Goal: Task Accomplishment & Management: Use online tool/utility

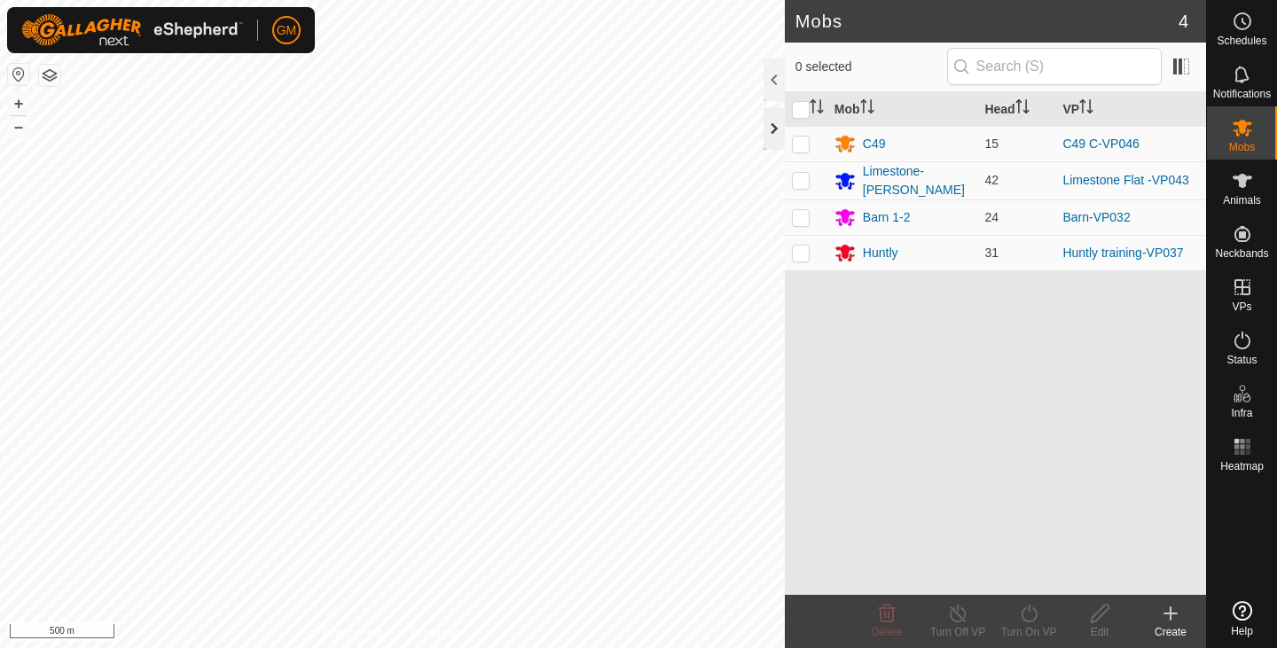
click at [772, 123] on div at bounding box center [774, 128] width 21 height 43
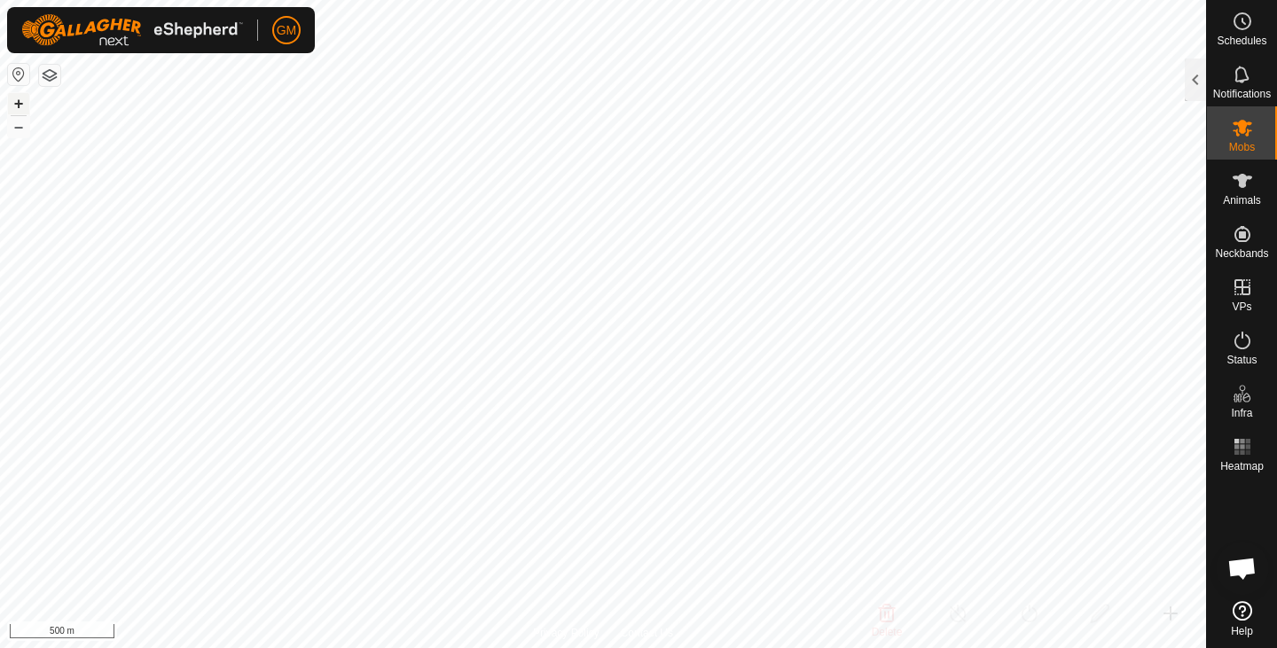
click at [20, 104] on button "+" at bounding box center [18, 103] width 21 height 21
click at [21, 100] on button "+" at bounding box center [18, 103] width 21 height 21
click at [15, 137] on button "–" at bounding box center [18, 126] width 21 height 21
click at [17, 95] on button "+" at bounding box center [18, 103] width 21 height 21
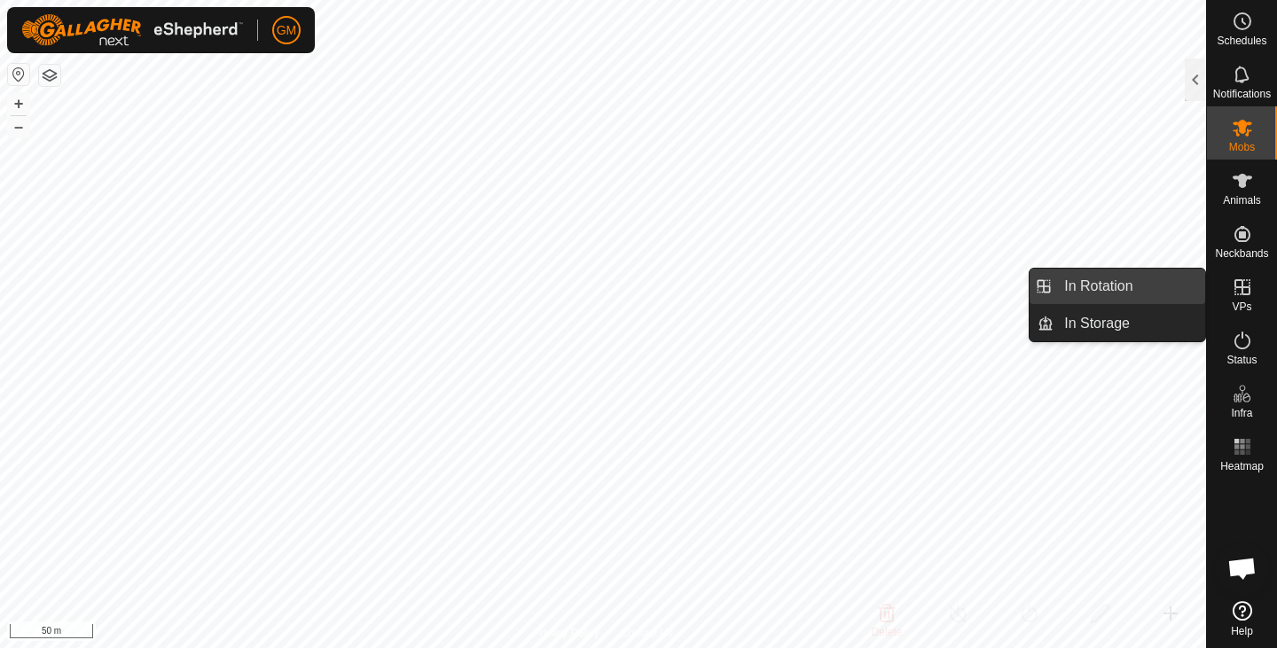
click at [1108, 290] on link "In Rotation" at bounding box center [1130, 286] width 152 height 35
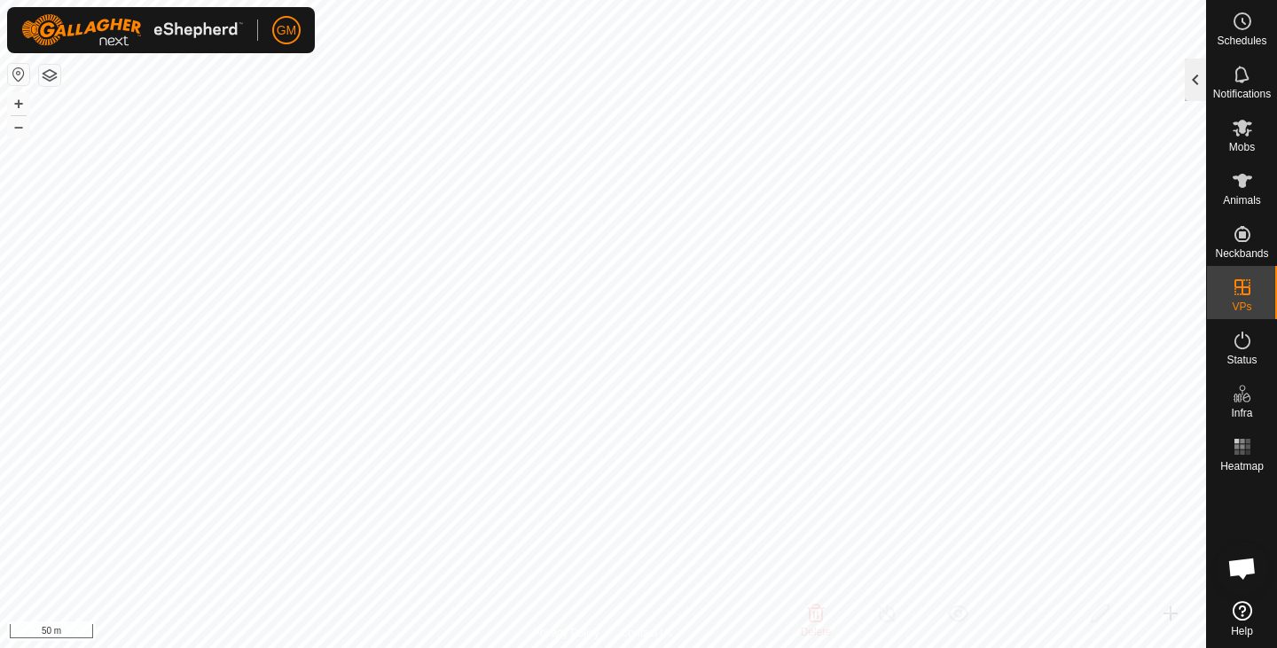
click at [1200, 75] on div at bounding box center [1195, 80] width 21 height 43
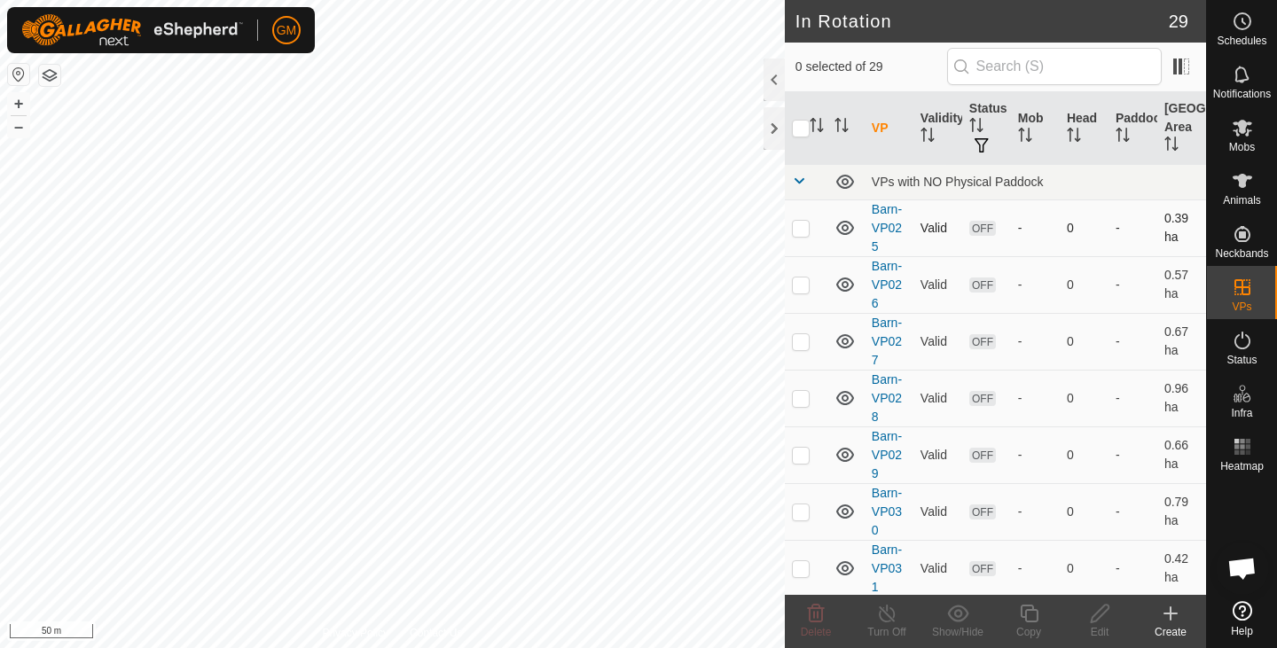
checkbox input "true"
click at [1026, 618] on icon at bounding box center [1029, 613] width 22 height 21
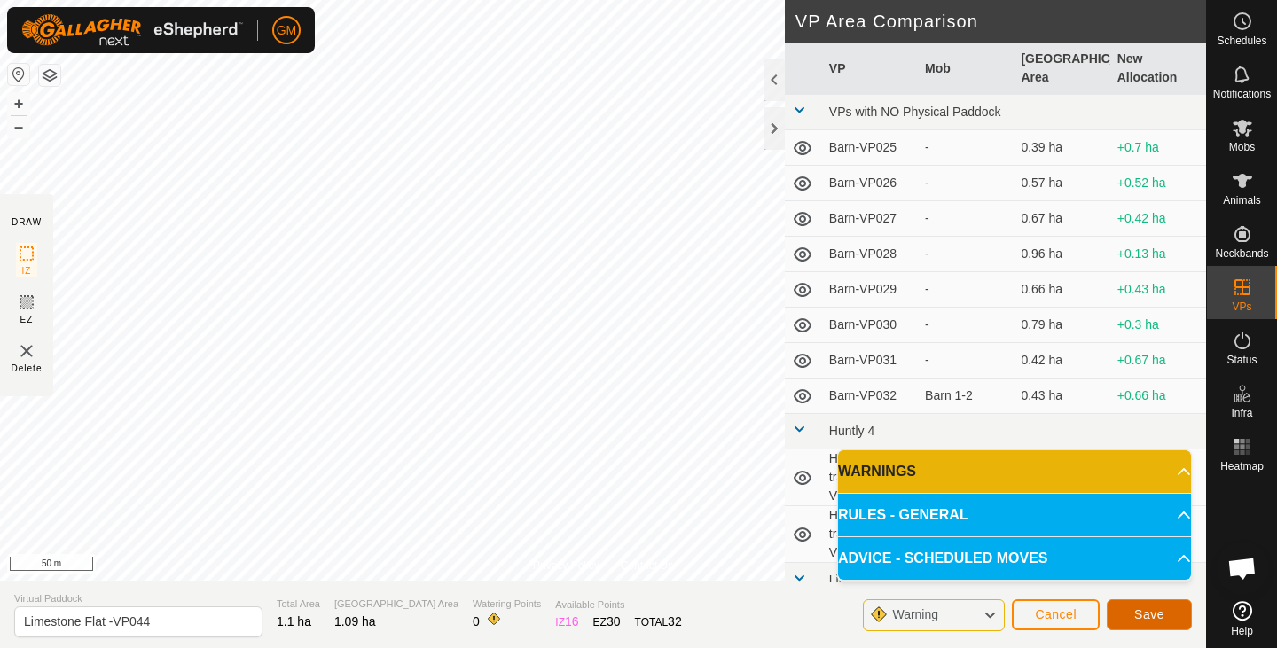
click at [1137, 616] on span "Save" at bounding box center [1150, 615] width 30 height 14
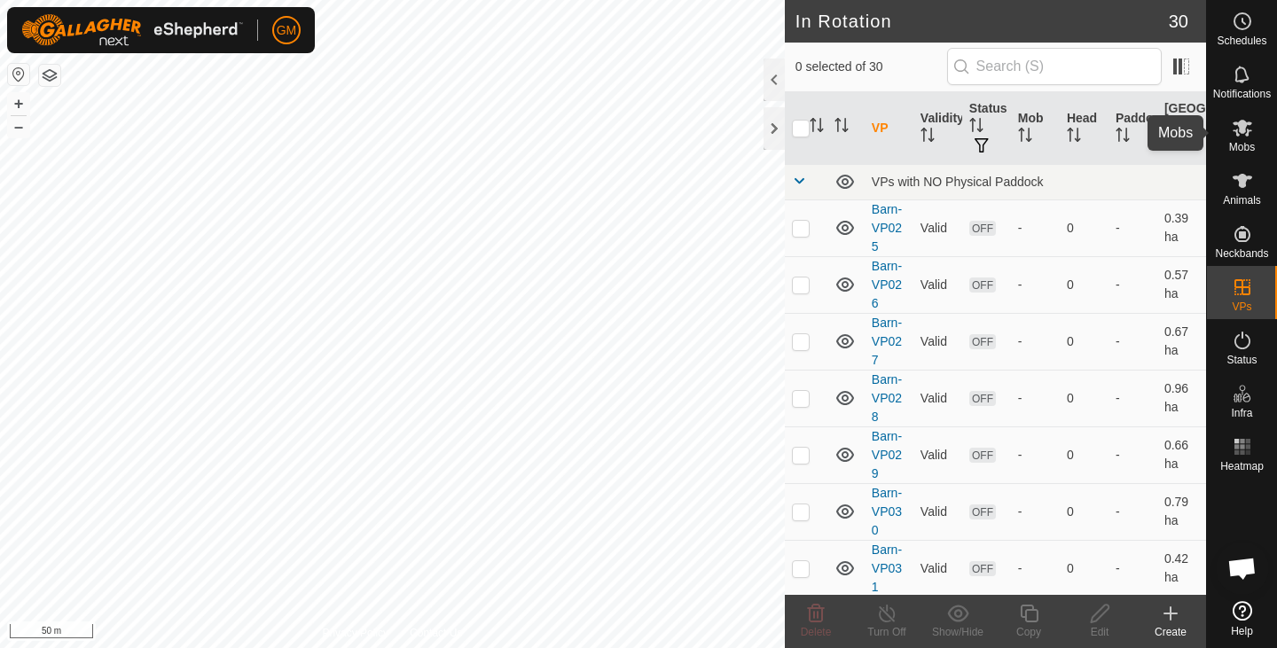
click at [1242, 133] on icon at bounding box center [1243, 128] width 20 height 17
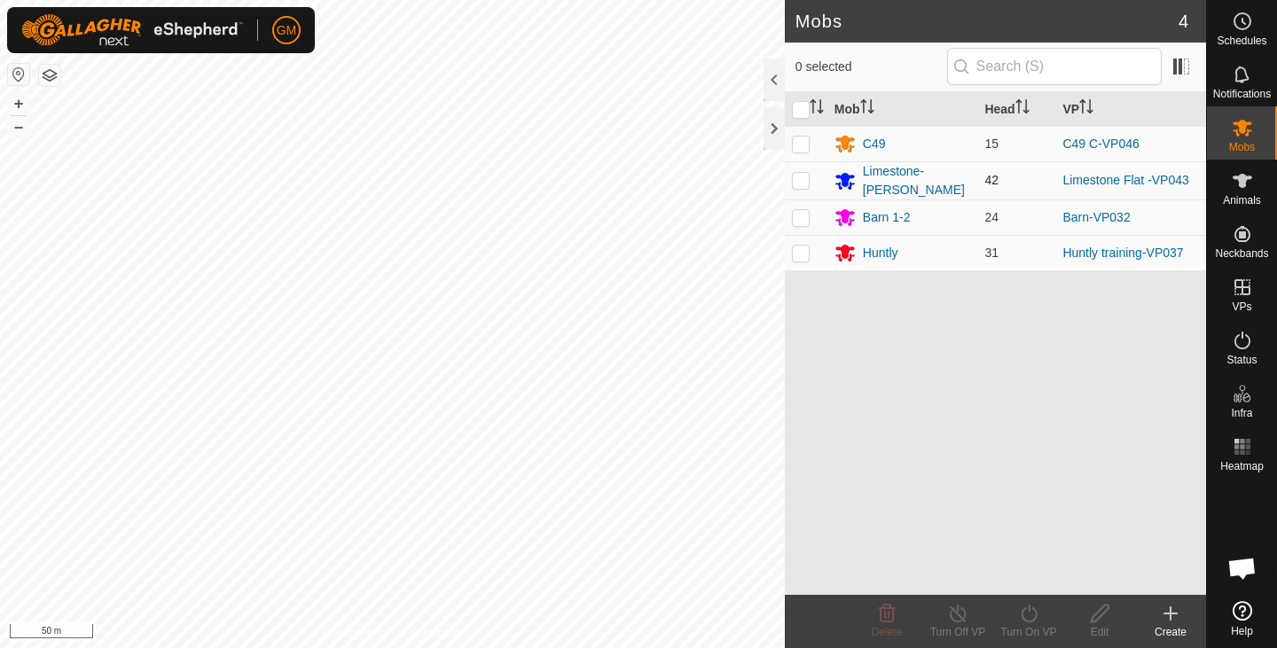
click at [801, 180] on p-checkbox at bounding box center [801, 180] width 18 height 14
checkbox input "true"
click at [1026, 614] on icon at bounding box center [1029, 613] width 22 height 21
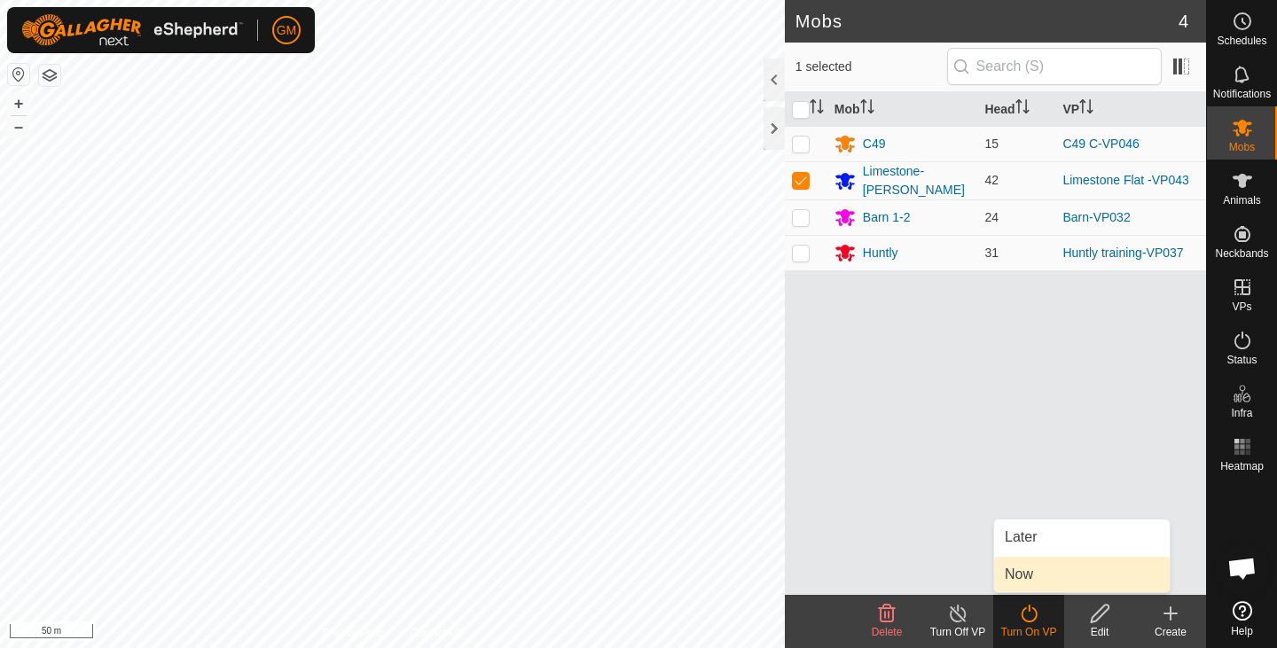
click at [1014, 579] on link "Now" at bounding box center [1082, 574] width 176 height 35
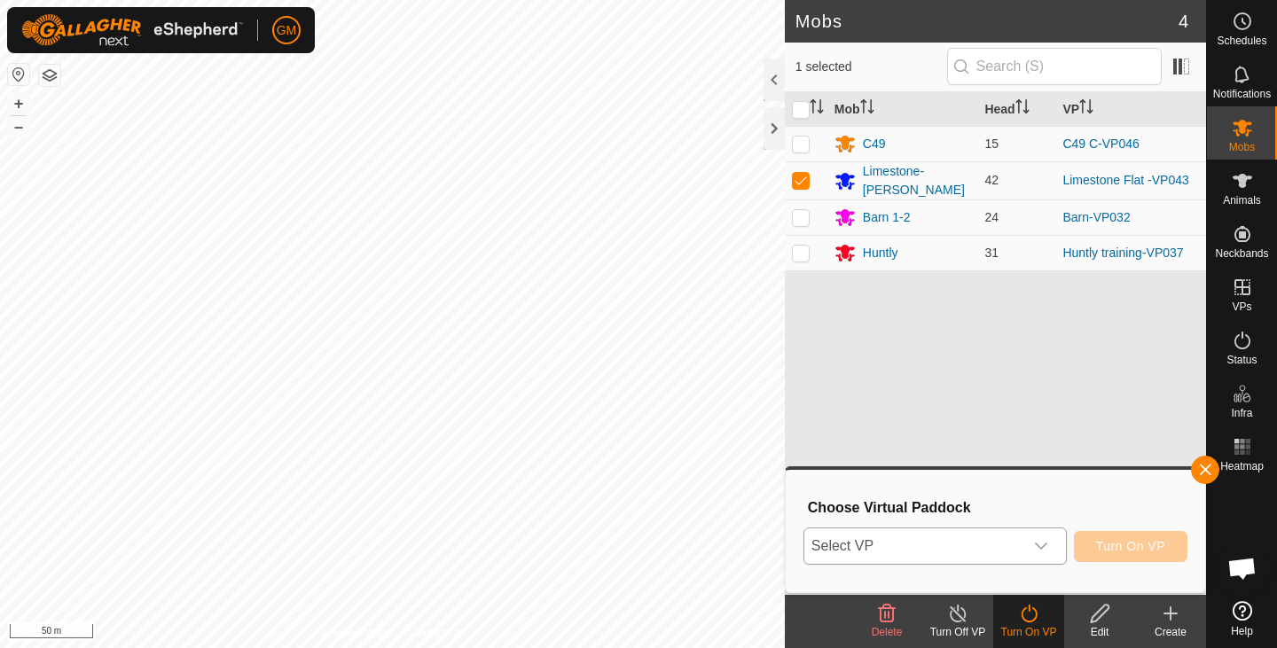
click at [1041, 547] on icon "dropdown trigger" at bounding box center [1041, 546] width 12 height 7
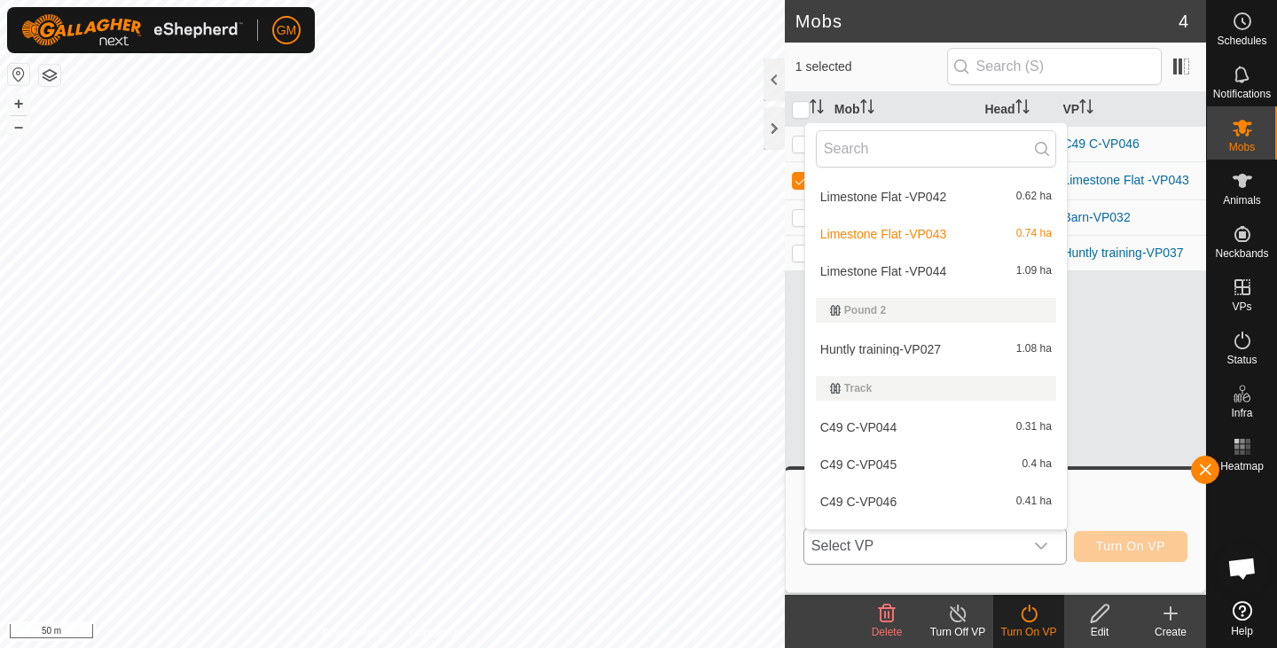
scroll to position [965, 0]
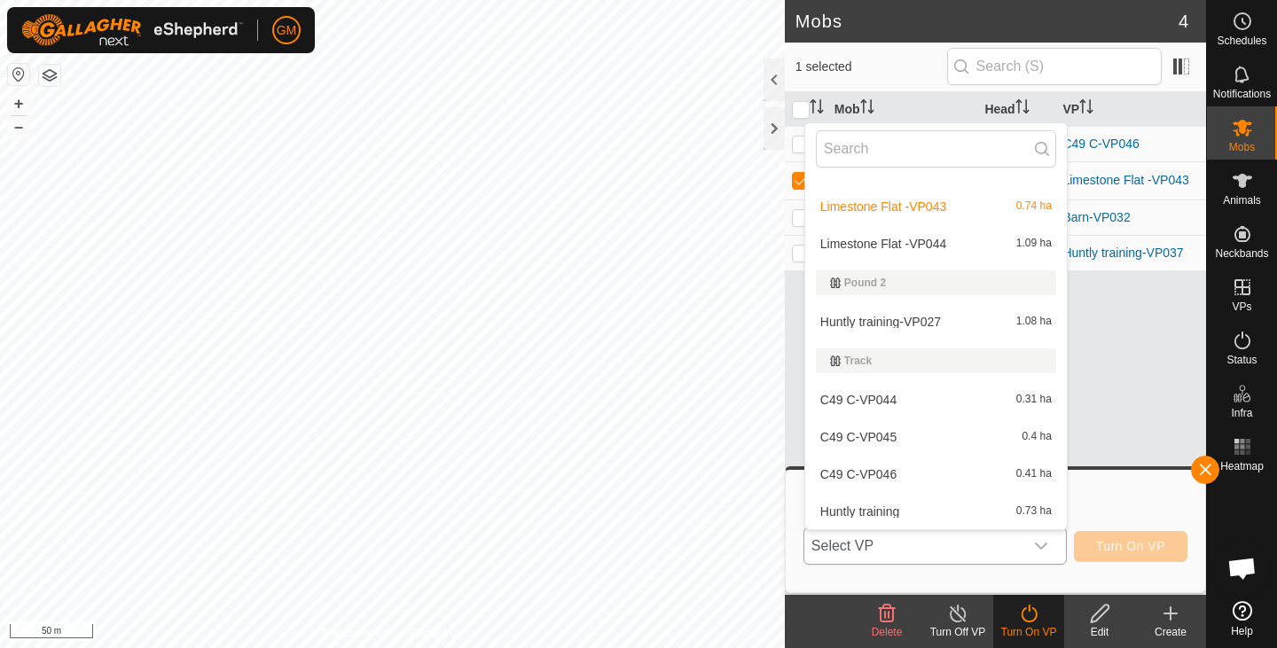
click at [900, 240] on li "Limestone Flat -VP044 1.09 ha" at bounding box center [937, 243] width 262 height 35
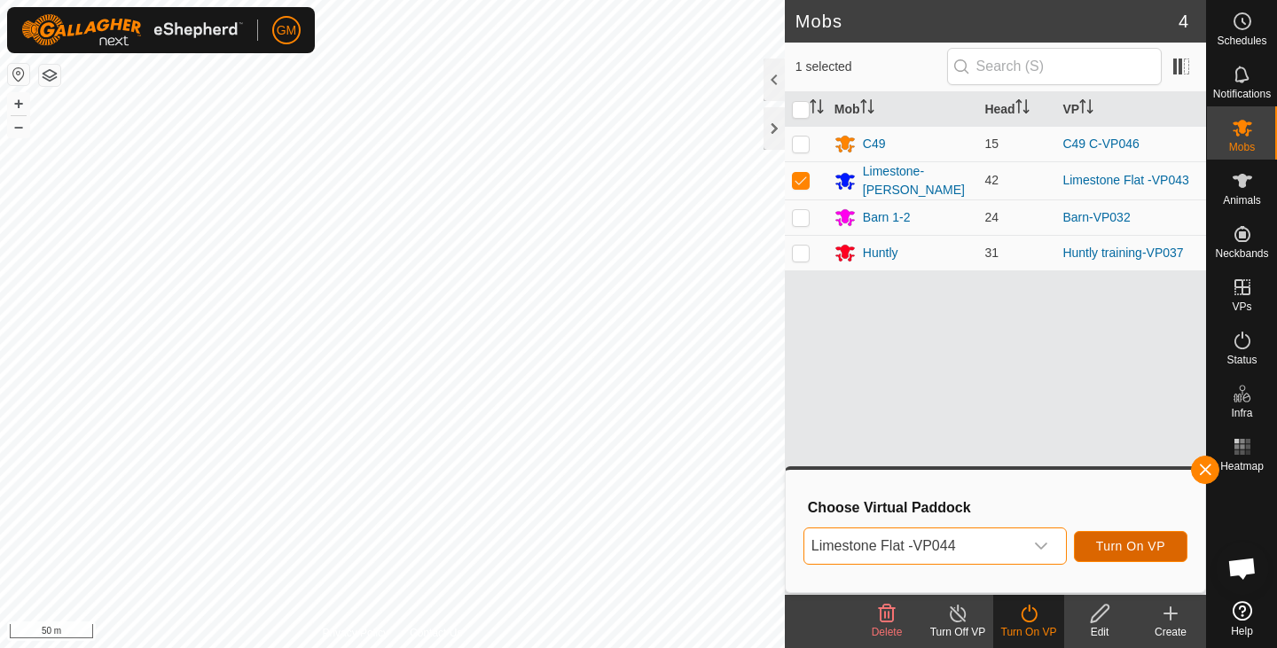
click at [1126, 552] on span "Turn On VP" at bounding box center [1130, 546] width 69 height 14
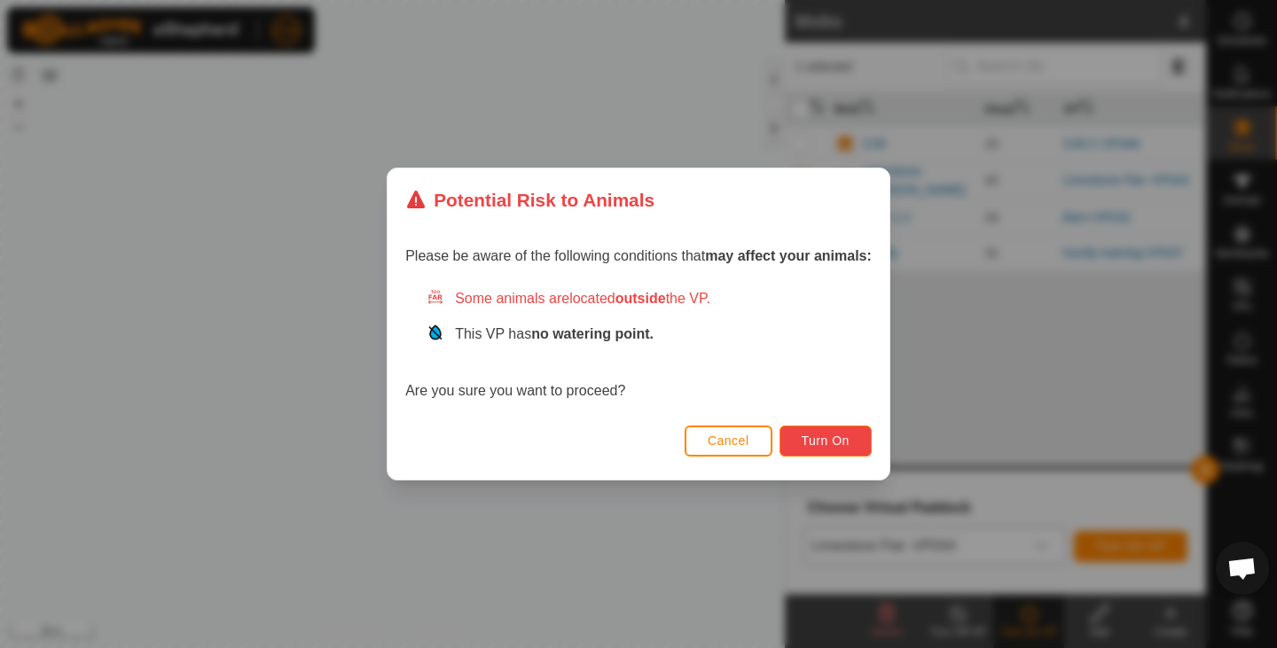
click at [822, 436] on span "Turn On" at bounding box center [826, 441] width 48 height 14
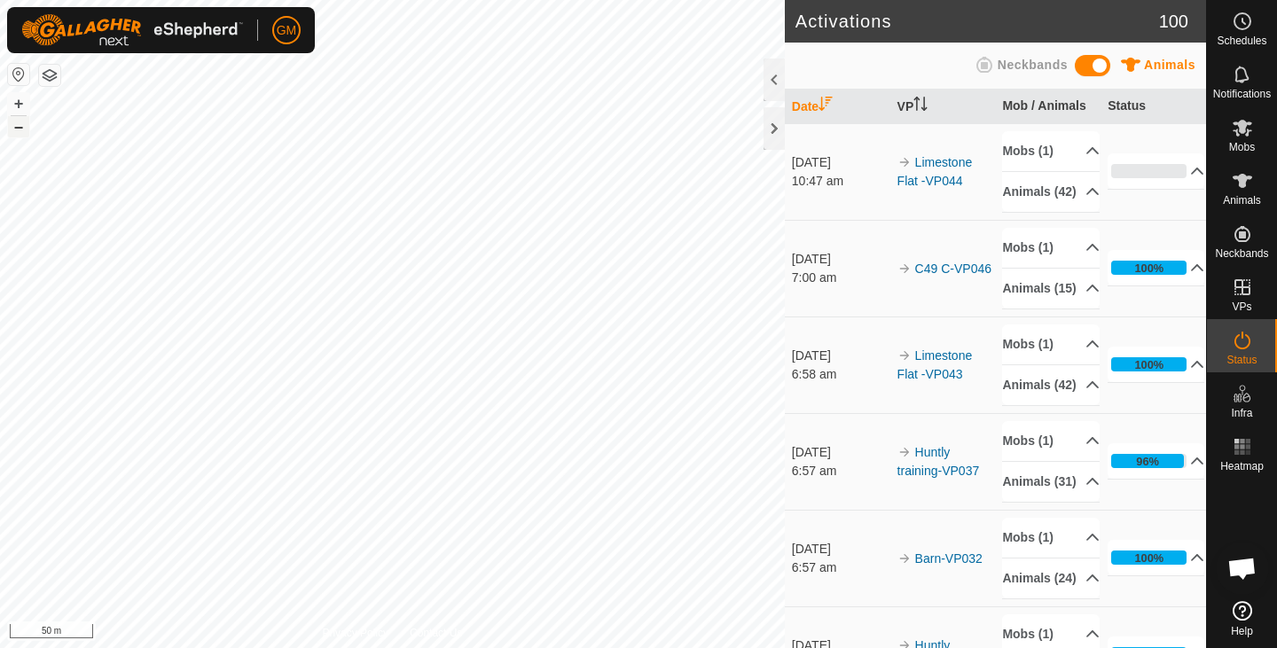
click at [17, 134] on button "–" at bounding box center [18, 126] width 21 height 21
click at [12, 96] on button "+" at bounding box center [18, 103] width 21 height 21
click at [17, 104] on button "+" at bounding box center [18, 103] width 21 height 21
click at [17, 130] on button "–" at bounding box center [18, 126] width 21 height 21
click at [20, 130] on button "–" at bounding box center [18, 126] width 21 height 21
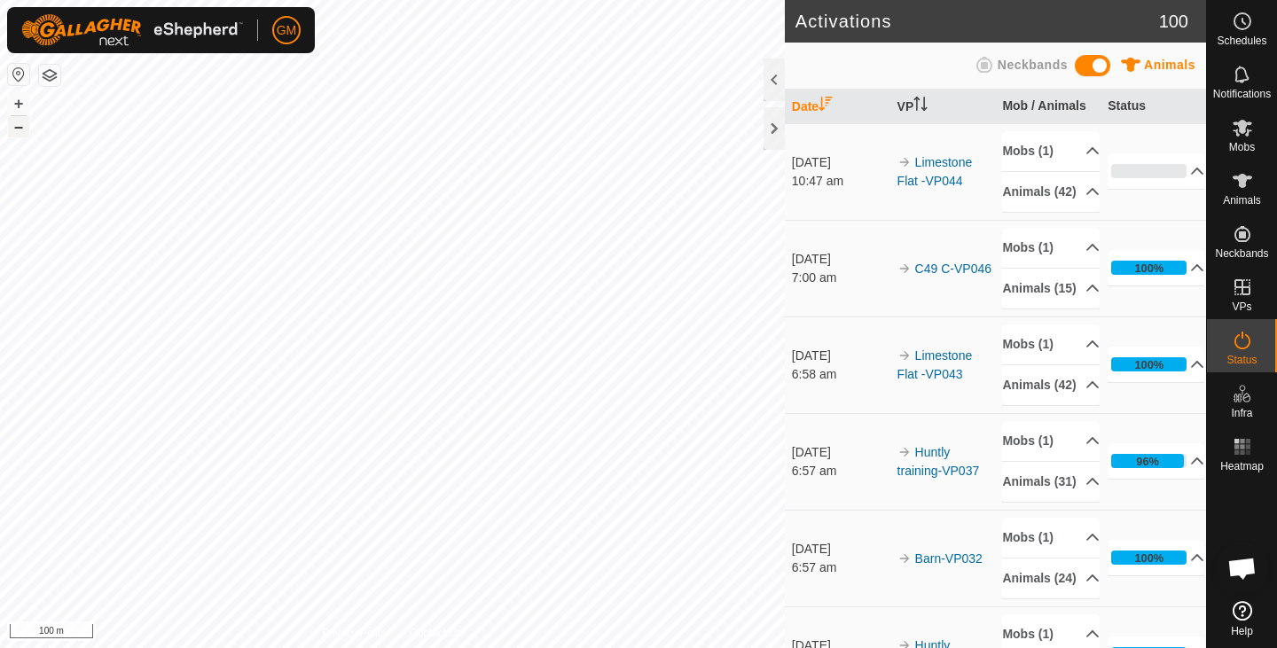
click at [20, 130] on button "–" at bounding box center [18, 126] width 21 height 21
click at [16, 101] on button "+" at bounding box center [18, 103] width 21 height 21
click at [22, 130] on button "–" at bounding box center [18, 126] width 21 height 21
click at [13, 103] on button "+" at bounding box center [18, 103] width 21 height 21
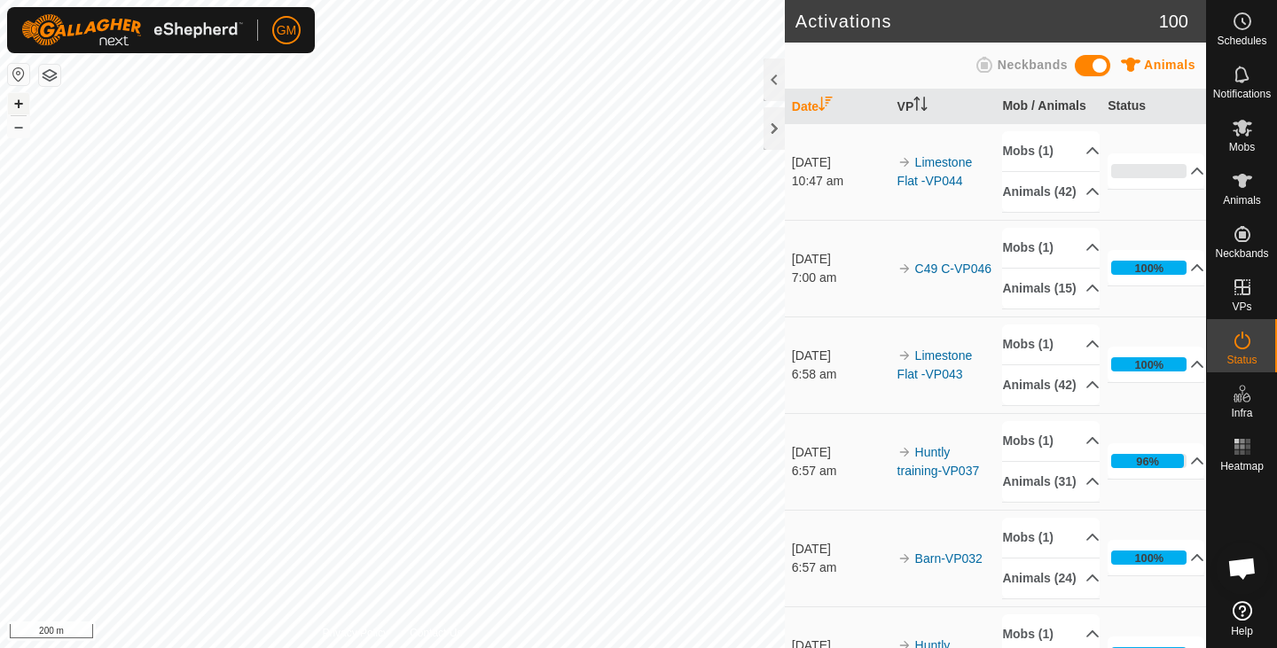
click at [26, 100] on button "+" at bounding box center [18, 103] width 21 height 21
click at [21, 129] on button "–" at bounding box center [18, 126] width 21 height 21
click at [772, 126] on div at bounding box center [774, 128] width 21 height 43
